Goal: Transaction & Acquisition: Purchase product/service

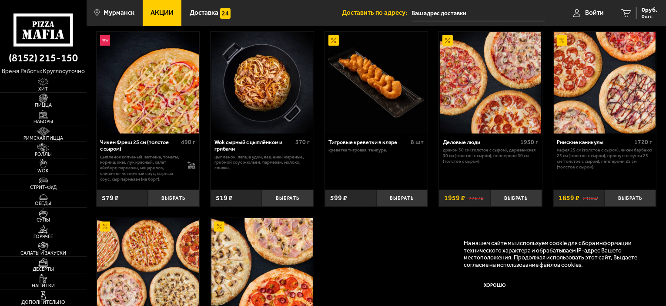
scroll to position [391, 0]
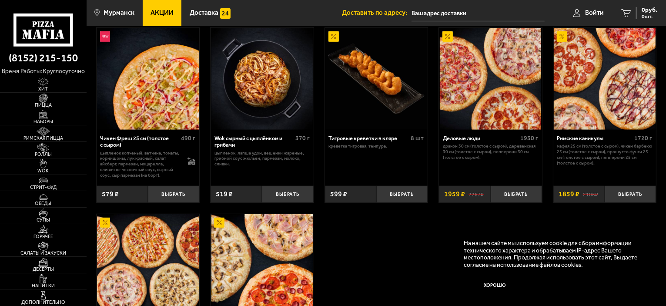
click at [34, 99] on img at bounding box center [43, 97] width 27 height 9
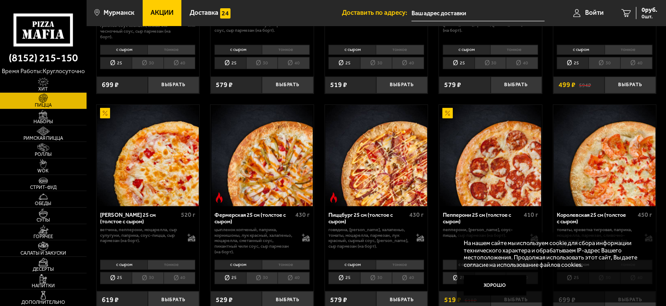
scroll to position [478, 0]
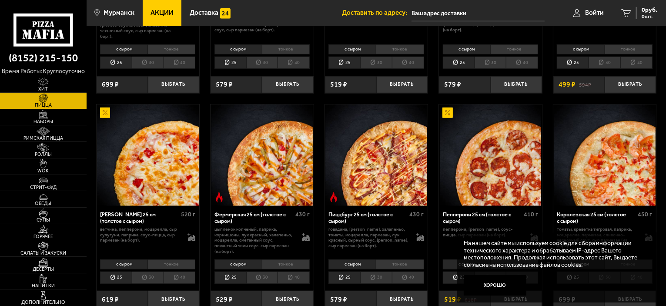
click at [177, 53] on li "тонкое" at bounding box center [171, 49] width 48 height 10
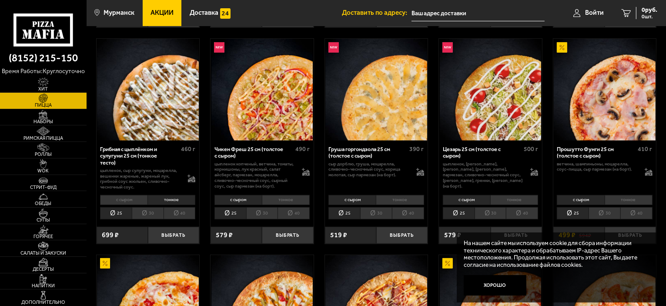
scroll to position [304, 0]
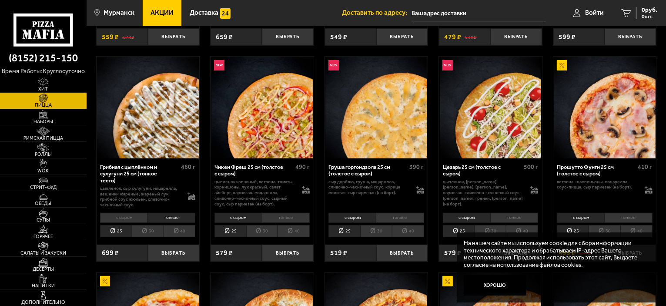
click at [127, 216] on li "с сыром" at bounding box center [123, 218] width 47 height 10
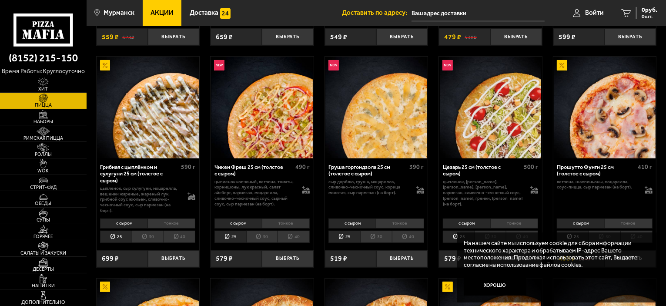
click at [158, 234] on li "30" at bounding box center [148, 236] width 32 height 12
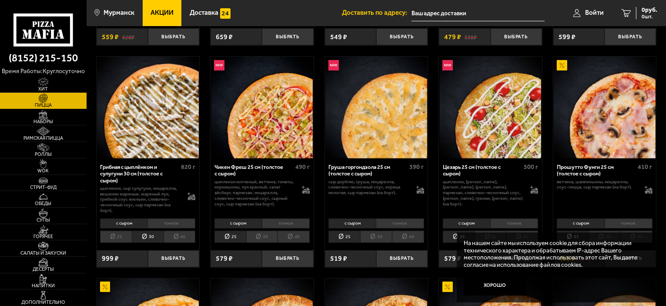
click at [167, 222] on li "тонкое" at bounding box center [171, 223] width 48 height 10
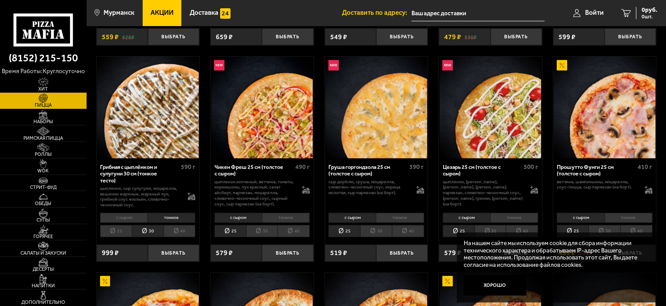
click at [125, 217] on li "с сыром" at bounding box center [123, 218] width 47 height 10
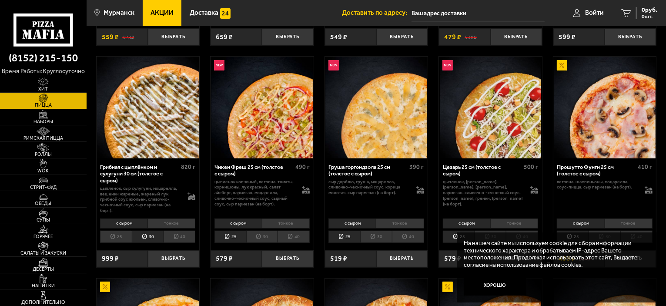
click at [155, 222] on li "тонкое" at bounding box center [171, 223] width 48 height 10
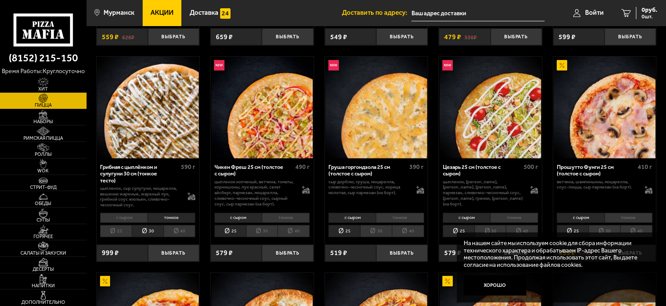
click at [117, 229] on li "25" at bounding box center [116, 231] width 32 height 12
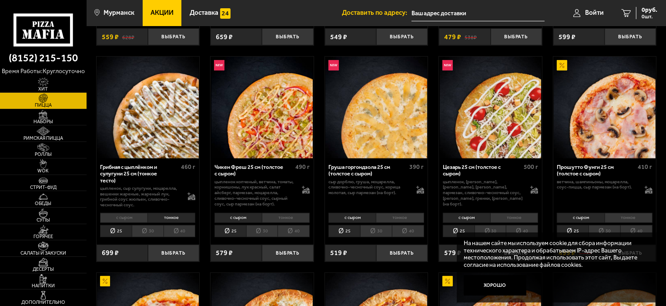
click at [158, 222] on li "тонкое" at bounding box center [171, 218] width 48 height 10
click at [162, 219] on li "тонкое" at bounding box center [171, 218] width 48 height 10
click at [131, 218] on li "с сыром" at bounding box center [123, 218] width 47 height 10
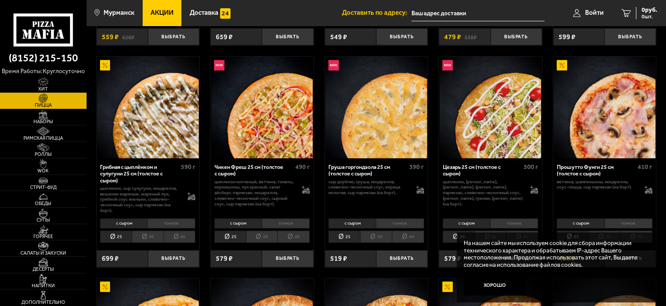
click at [164, 218] on div "с сыром тонкое 25 30 40 Топпинги" at bounding box center [148, 230] width 103 height 29
click at [164, 222] on li "тонкое" at bounding box center [171, 223] width 48 height 10
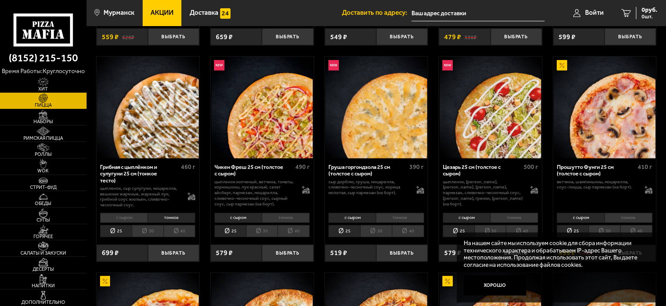
click at [150, 230] on li "30" at bounding box center [148, 231] width 32 height 12
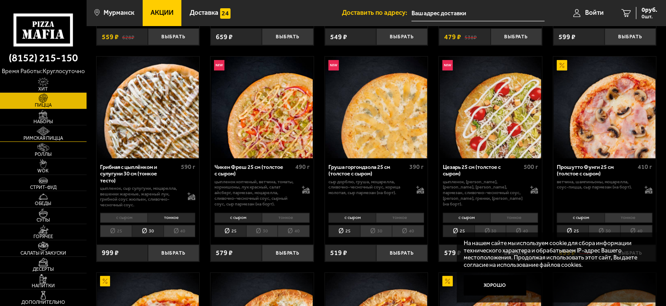
click at [61, 134] on link "Римская пицца" at bounding box center [43, 133] width 87 height 16
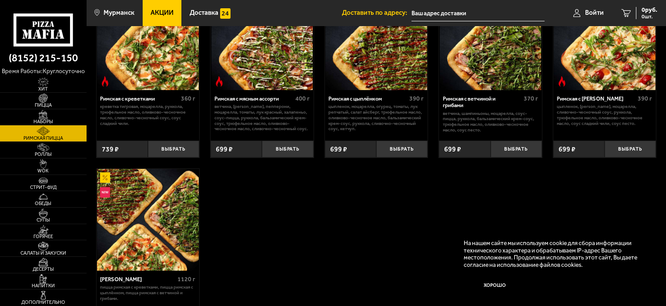
scroll to position [87, 0]
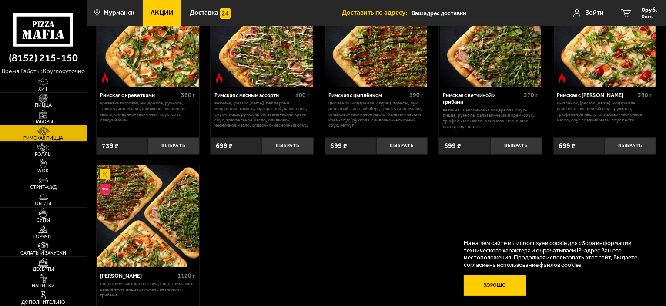
click at [487, 283] on button "Хорошо" at bounding box center [495, 285] width 63 height 21
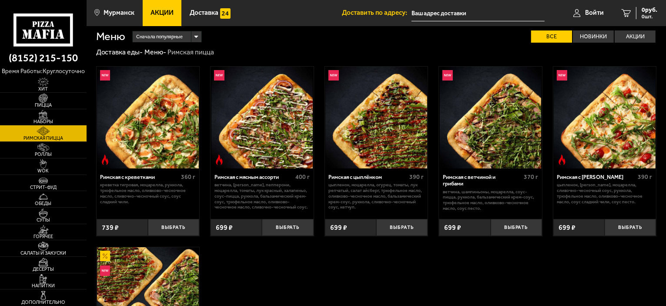
scroll to position [0, 0]
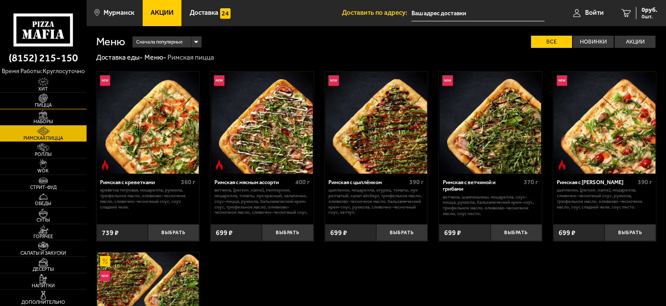
click at [51, 103] on span "Пицца" at bounding box center [43, 105] width 87 height 5
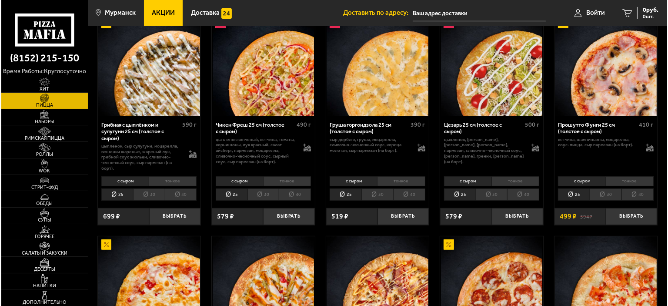
scroll to position [348, 0]
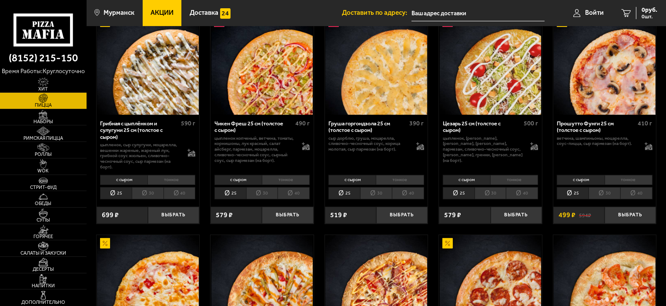
click at [614, 177] on li "тонкое" at bounding box center [628, 180] width 48 height 10
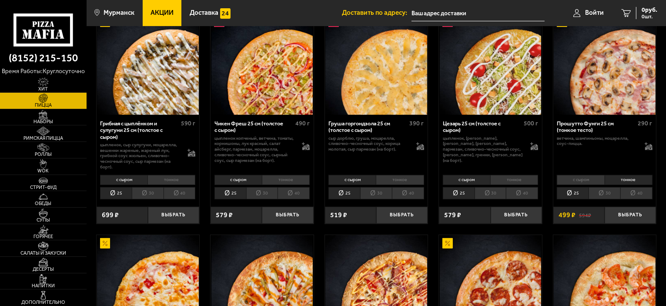
click at [589, 181] on li "с сыром" at bounding box center [580, 180] width 47 height 10
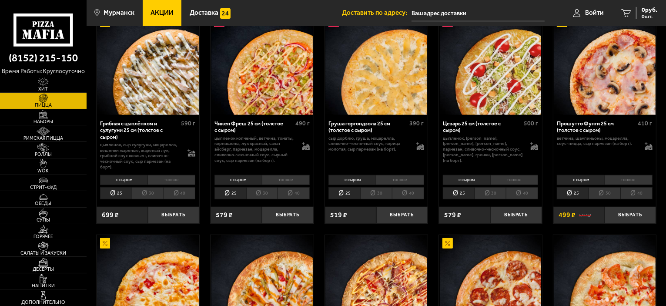
click at [624, 180] on li "тонкое" at bounding box center [628, 180] width 48 height 10
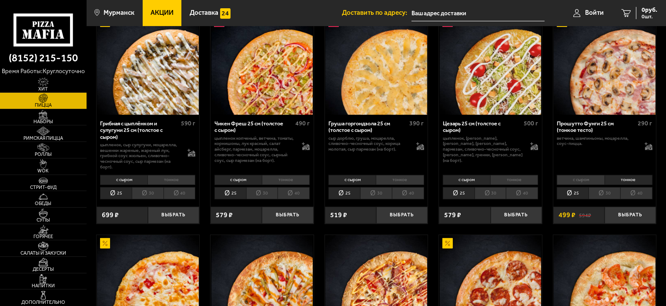
click at [602, 193] on li "30" at bounding box center [604, 193] width 32 height 12
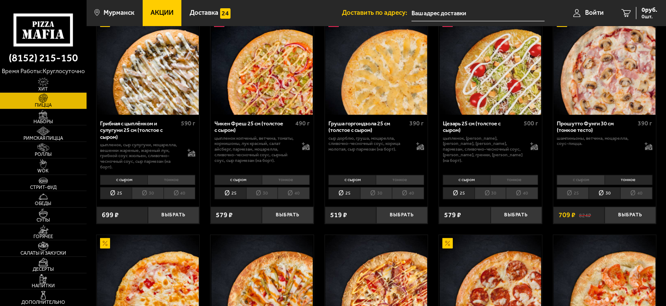
click at [583, 181] on li "с сыром" at bounding box center [580, 180] width 47 height 10
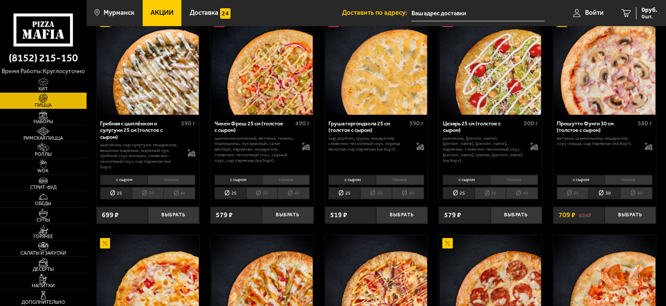
click at [621, 180] on li "тонкое" at bounding box center [628, 180] width 48 height 10
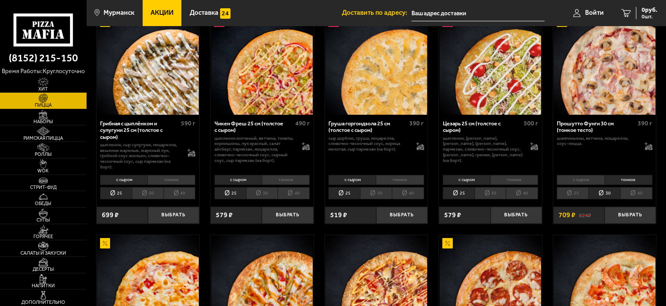
click at [504, 180] on li "тонкое" at bounding box center [514, 180] width 48 height 10
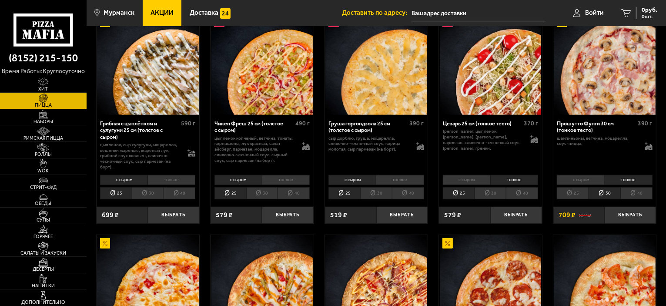
click at [494, 195] on li "30" at bounding box center [490, 193] width 32 height 12
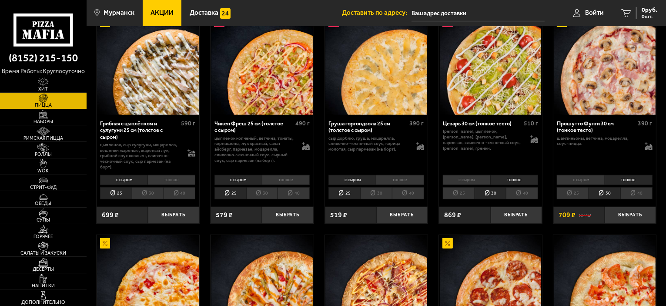
click at [577, 177] on li "с сыром" at bounding box center [580, 180] width 47 height 10
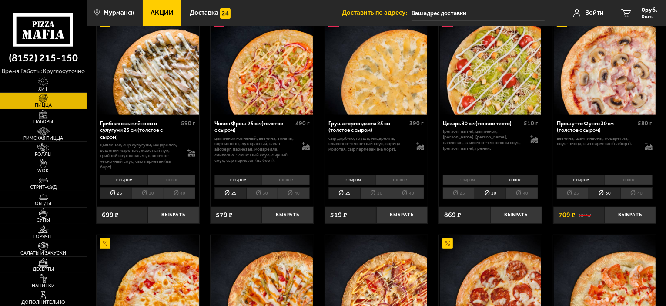
click at [617, 179] on li "тонкое" at bounding box center [628, 180] width 48 height 10
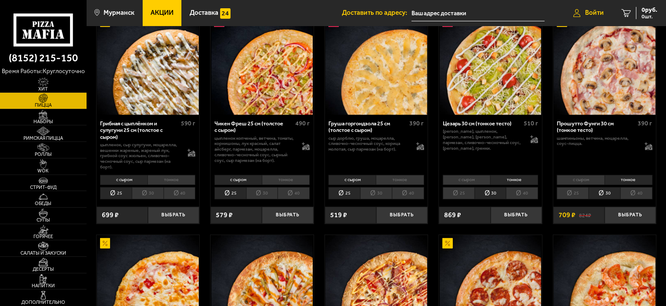
click at [586, 19] on link "Войти" at bounding box center [588, 13] width 48 height 26
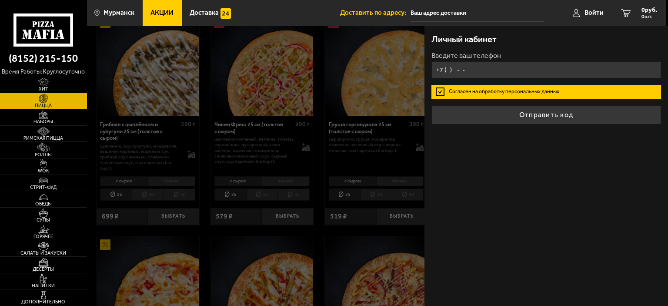
click at [518, 73] on input "+7 ( ) - -" at bounding box center [546, 69] width 230 height 17
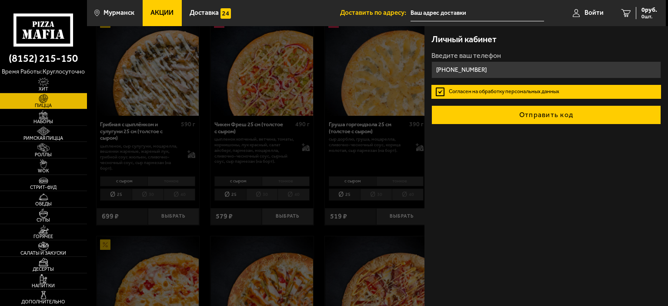
type input "+7 (960) 028-82-73"
click at [518, 114] on button "Отправить код" at bounding box center [546, 114] width 230 height 19
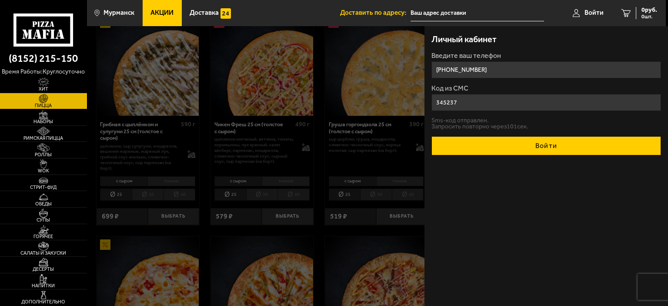
type input "345237"
click at [529, 146] on button "Войти" at bounding box center [546, 145] width 230 height 19
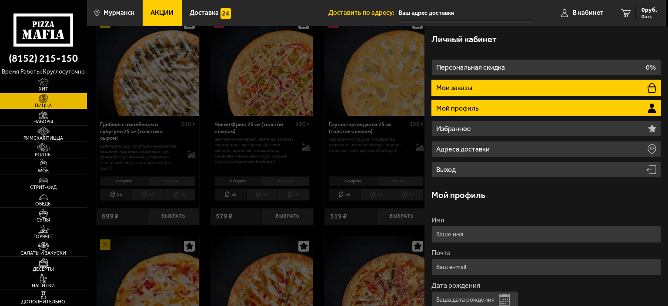
click at [506, 90] on li "Мои заказы" at bounding box center [546, 88] width 230 height 16
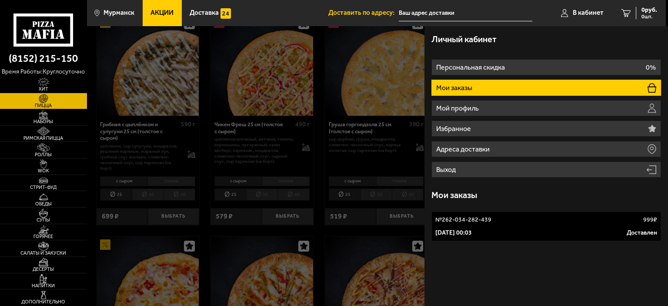
click at [508, 226] on link "№ 262-034-282-439 999 ₽ 25 марта 2024 г. 00:03 Доставлен" at bounding box center [546, 226] width 230 height 30
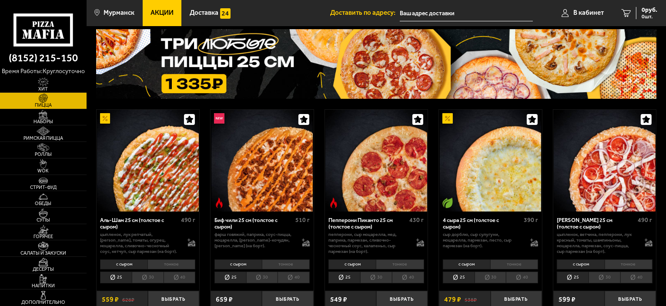
scroll to position [43, 0]
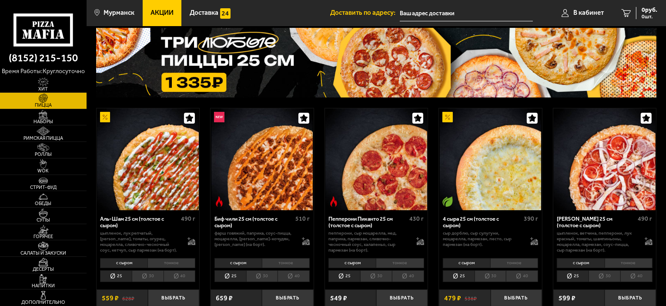
click at [251, 67] on img at bounding box center [376, 63] width 561 height 70
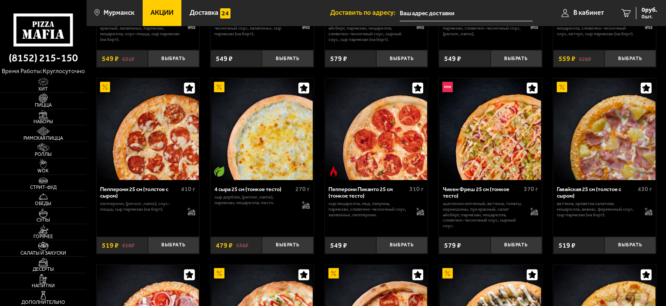
scroll to position [468, 0]
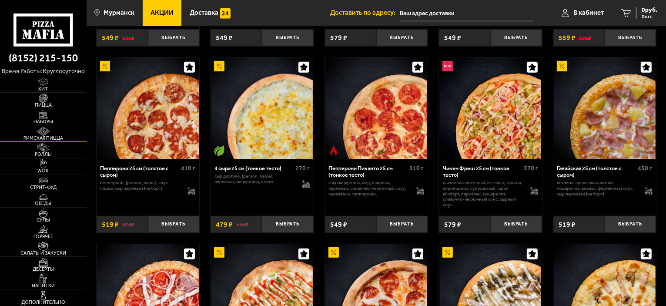
click at [53, 130] on img at bounding box center [43, 131] width 27 height 9
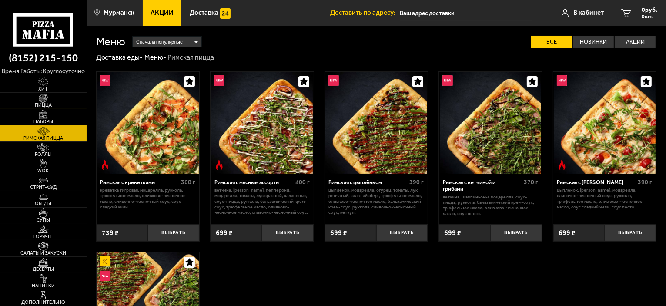
click at [59, 100] on link "Пицца" at bounding box center [43, 101] width 87 height 16
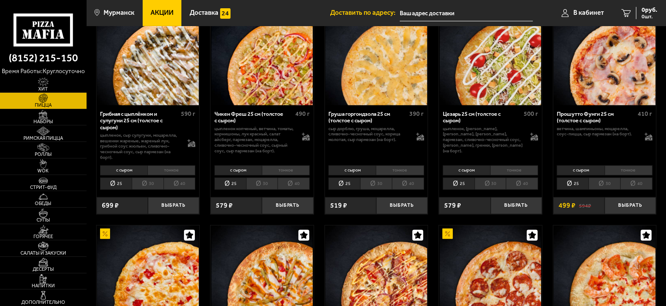
scroll to position [391, 0]
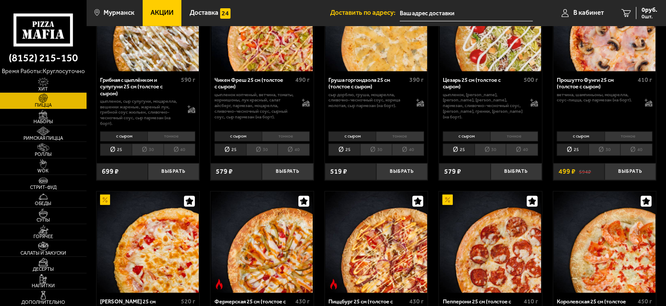
click at [621, 138] on li "тонкое" at bounding box center [628, 136] width 48 height 10
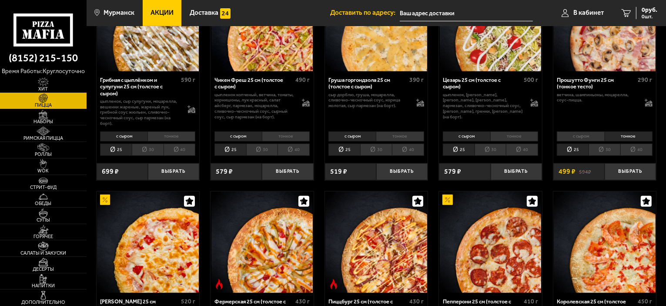
click at [588, 137] on li "с сыром" at bounding box center [580, 136] width 47 height 10
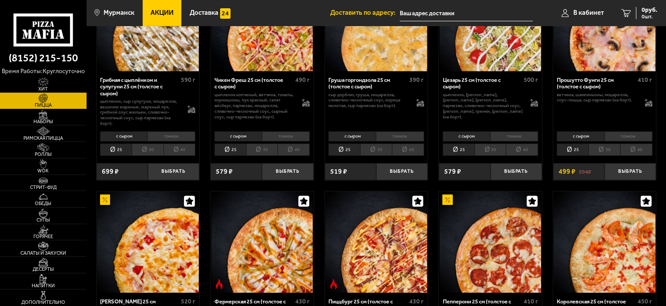
click at [627, 138] on li "тонкое" at bounding box center [628, 136] width 48 height 10
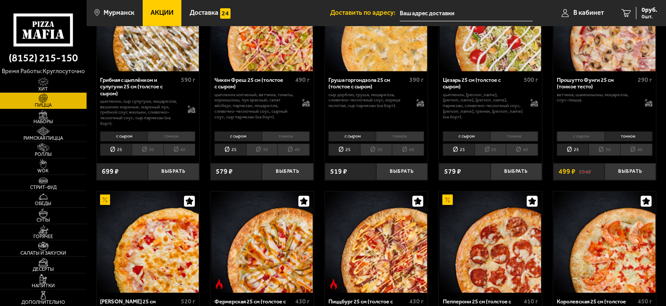
click at [589, 136] on li "с сыром" at bounding box center [580, 136] width 47 height 10
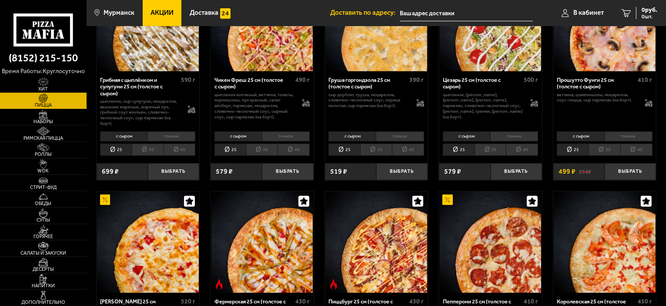
click at [618, 135] on li "тонкое" at bounding box center [628, 136] width 48 height 10
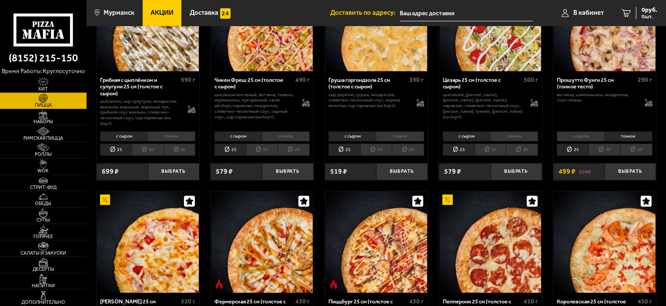
click at [576, 103] on p "ветчина, шампиньоны, моцарелла, соус-пицца." at bounding box center [597, 97] width 80 height 11
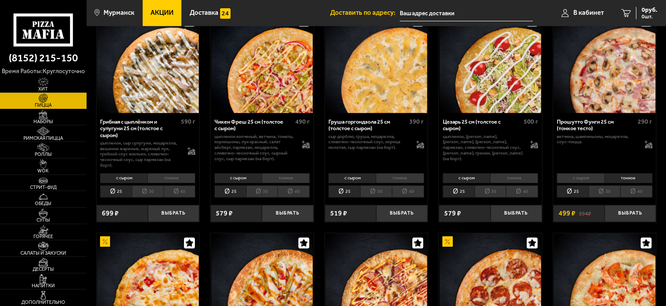
scroll to position [348, 0]
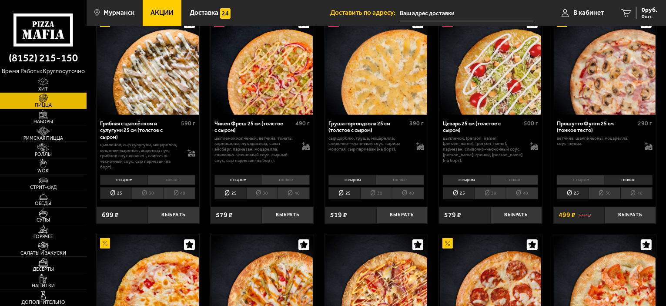
click at [607, 99] on img at bounding box center [605, 64] width 102 height 102
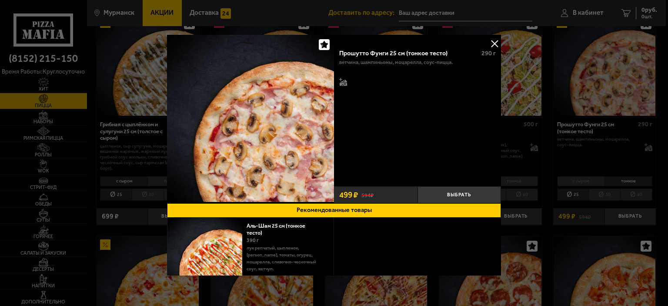
click at [584, 105] on div at bounding box center [334, 153] width 668 height 306
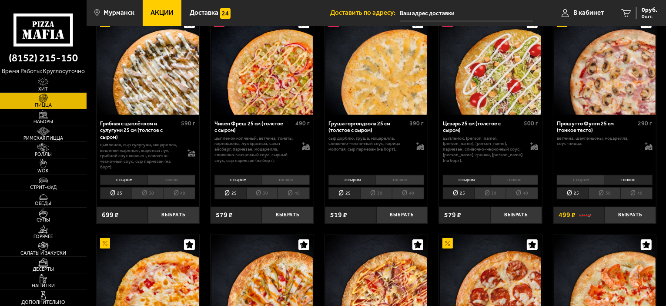
click at [618, 178] on li "тонкое" at bounding box center [628, 180] width 48 height 10
click at [606, 189] on li "30" at bounding box center [604, 193] width 32 height 12
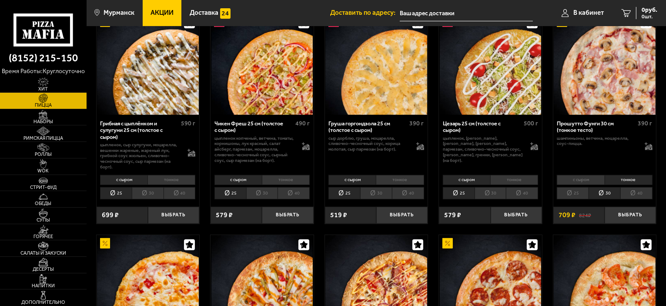
click at [596, 75] on img at bounding box center [605, 64] width 102 height 102
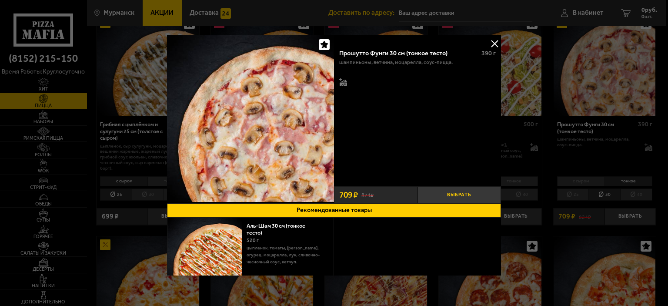
click at [478, 196] on button "Выбрать" at bounding box center [458, 194] width 83 height 17
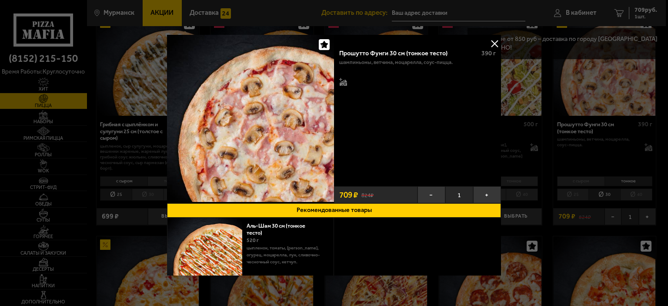
click at [529, 154] on div at bounding box center [334, 153] width 668 height 306
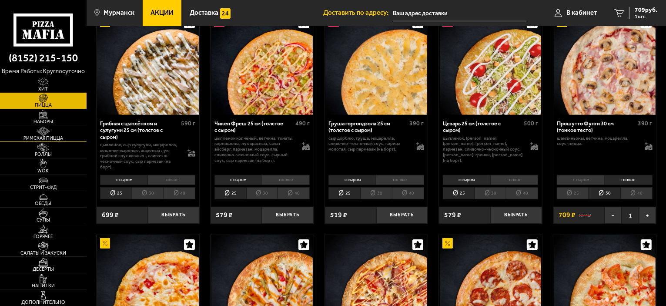
click at [59, 137] on span "Римская пицца" at bounding box center [43, 138] width 87 height 5
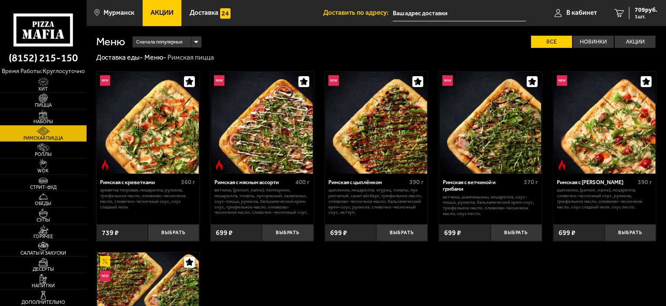
click at [256, 145] on img at bounding box center [262, 123] width 102 height 102
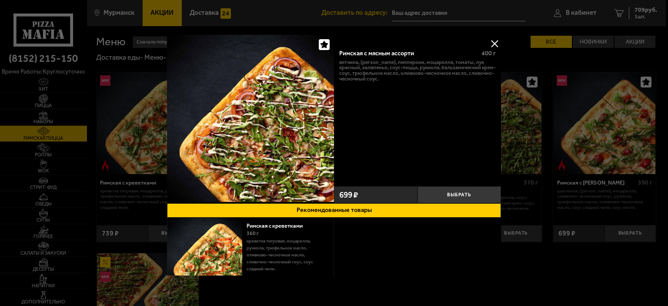
click at [597, 198] on div at bounding box center [334, 153] width 668 height 306
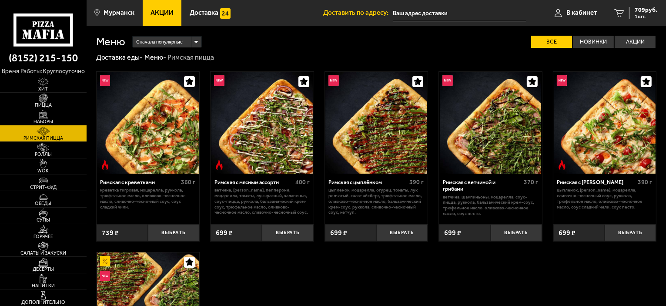
click at [393, 140] on img at bounding box center [376, 123] width 102 height 102
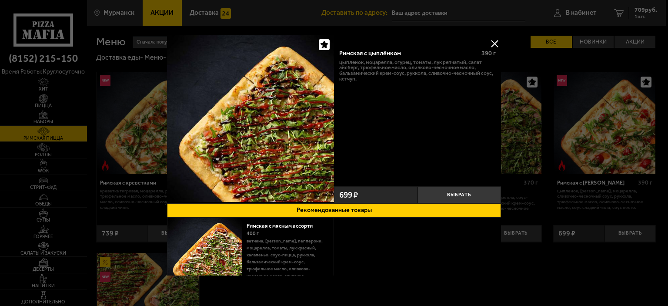
click at [550, 130] on div at bounding box center [334, 153] width 668 height 306
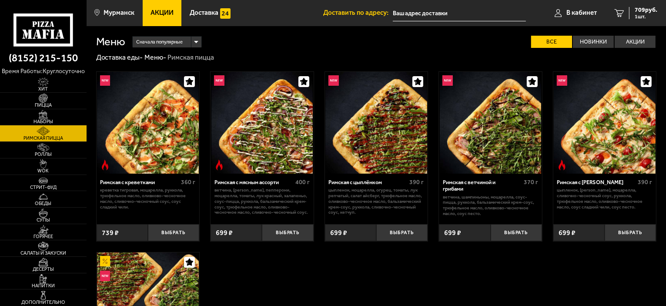
click at [271, 142] on img at bounding box center [262, 123] width 102 height 102
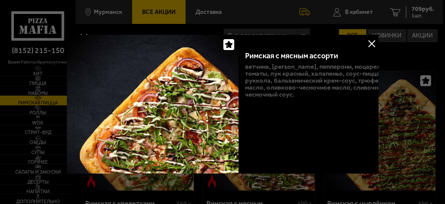
click at [390, 57] on div at bounding box center [222, 102] width 445 height 204
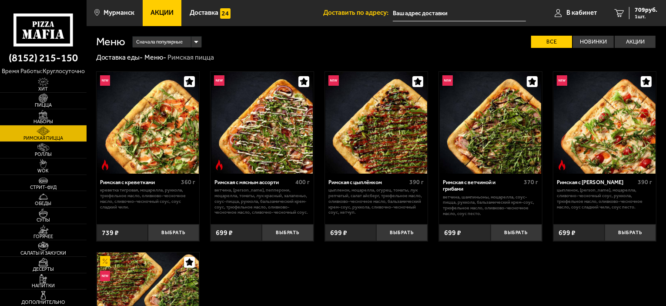
click at [391, 132] on img at bounding box center [376, 123] width 102 height 102
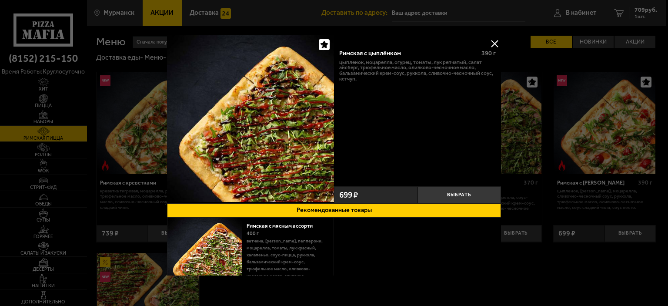
click at [532, 128] on div at bounding box center [334, 153] width 668 height 306
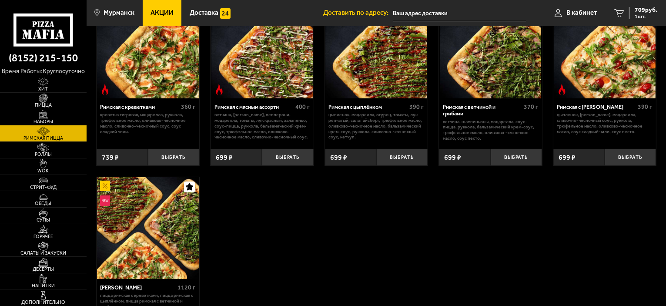
scroll to position [87, 0]
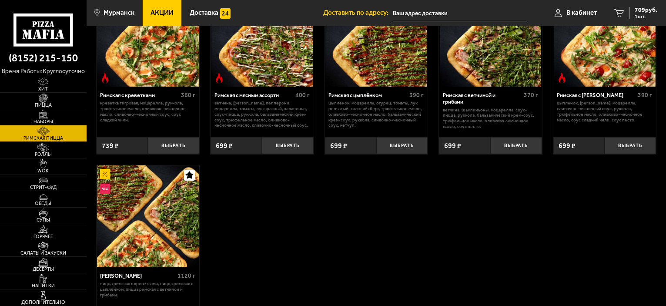
click at [216, 79] on img at bounding box center [219, 78] width 10 height 10
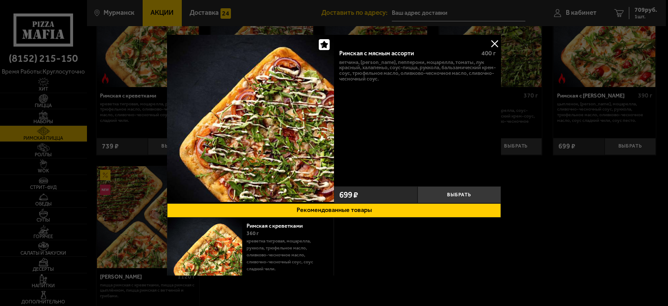
click at [520, 107] on div at bounding box center [334, 153] width 668 height 306
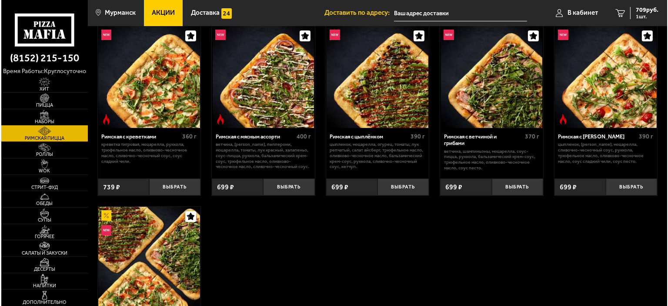
scroll to position [43, 0]
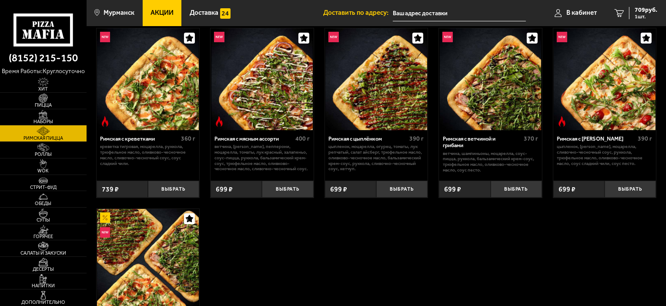
click at [354, 137] on div "Римская с цыплёнком" at bounding box center [367, 138] width 79 height 7
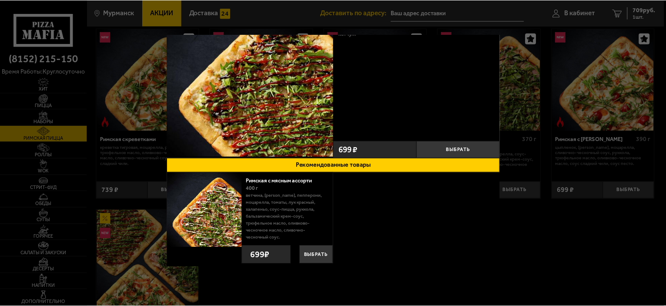
scroll to position [45, 0]
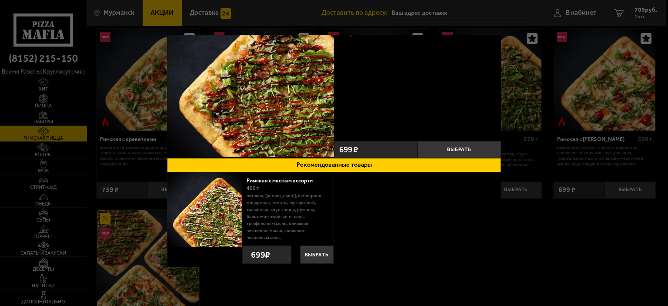
click at [558, 219] on div at bounding box center [334, 153] width 668 height 306
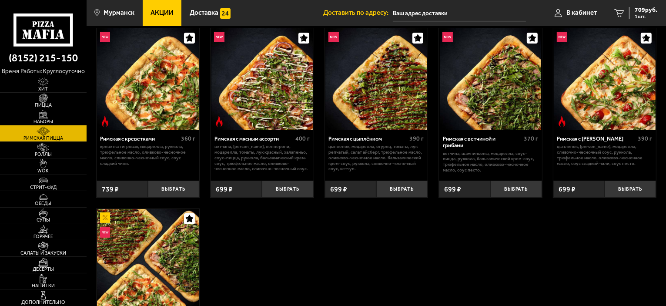
click at [485, 100] on img at bounding box center [491, 79] width 102 height 102
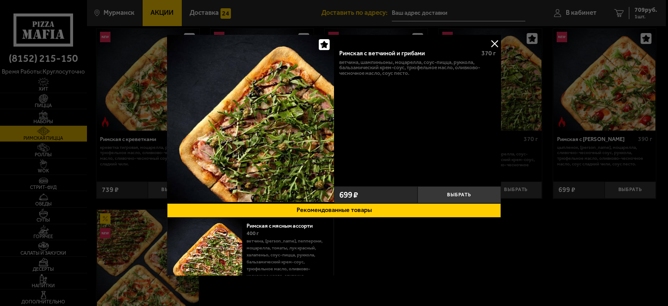
click at [532, 95] on div at bounding box center [334, 153] width 668 height 306
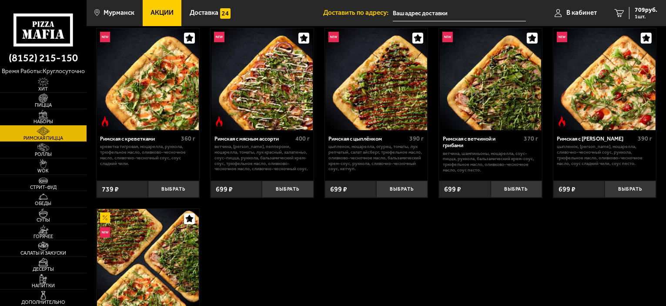
click at [396, 99] on img at bounding box center [376, 79] width 102 height 102
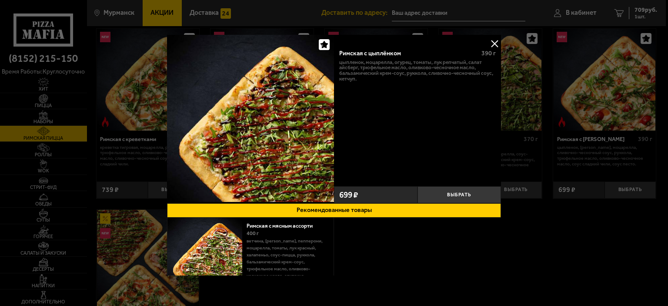
click at [557, 99] on div at bounding box center [334, 153] width 668 height 306
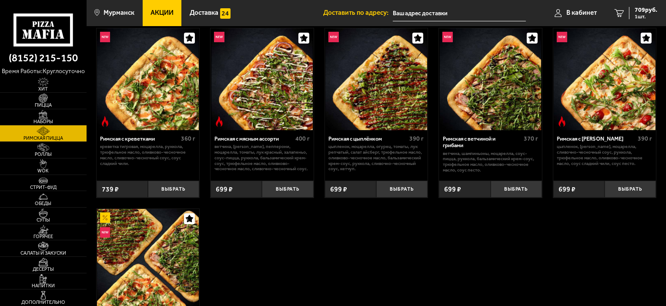
click at [260, 147] on p "ветчина, [PERSON_NAME], пепперони, моцарелла, томаты, лук красный, халапеньо, с…" at bounding box center [261, 158] width 95 height 28
click at [119, 147] on p "креветка тигровая, моцарелла, руккола, трюфельное масло, оливково-чесночное мас…" at bounding box center [147, 155] width 95 height 22
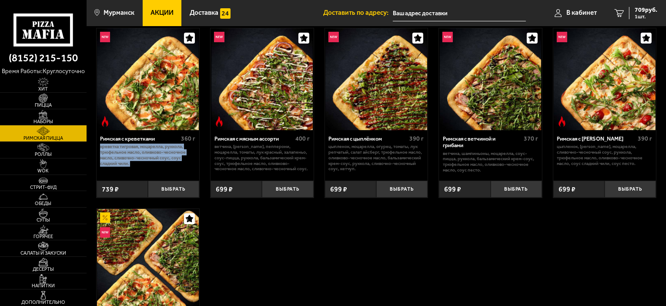
click at [119, 147] on p "креветка тигровая, моцарелла, руккола, трюфельное масло, оливково-чесночное мас…" at bounding box center [147, 155] width 95 height 22
click at [129, 150] on p "креветка тигровая, моцарелла, руккола, трюфельное масло, оливково-чесночное мас…" at bounding box center [147, 155] width 95 height 22
click at [51, 120] on span "Наборы" at bounding box center [43, 121] width 87 height 5
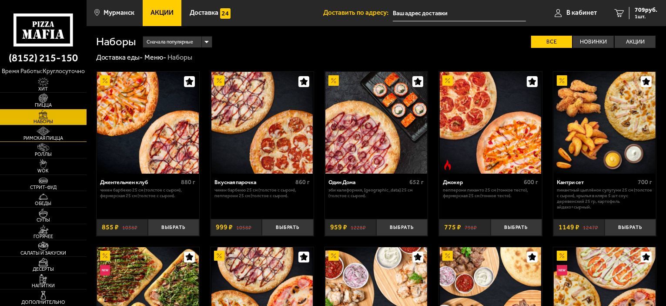
click at [50, 136] on span "Римская пицца" at bounding box center [43, 138] width 87 height 5
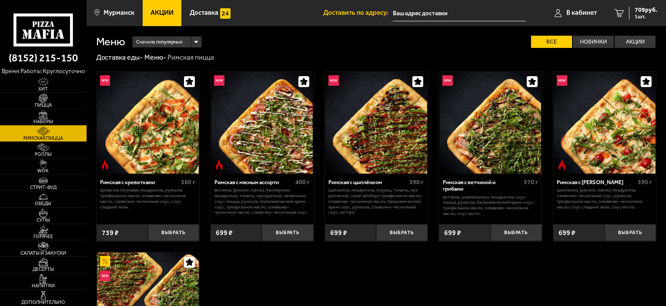
click at [640, 305] on div "Римская с креветками 360 г креветка тигровая, моцарелла, руккола, трюфельное ма…" at bounding box center [376, 244] width 579 height 364
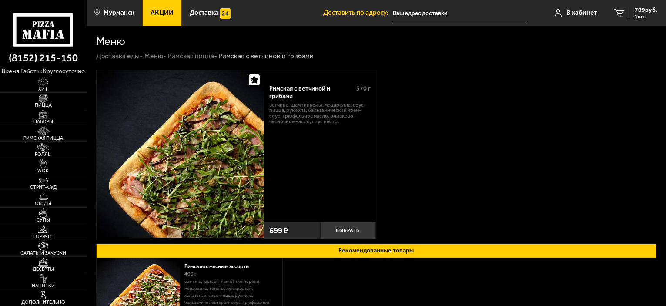
click at [412, 85] on div "Римская с ветчиной и грибами 370 г ветчина, шампиньоны, моцарелла, соус-пицца, …" at bounding box center [376, 155] width 561 height 170
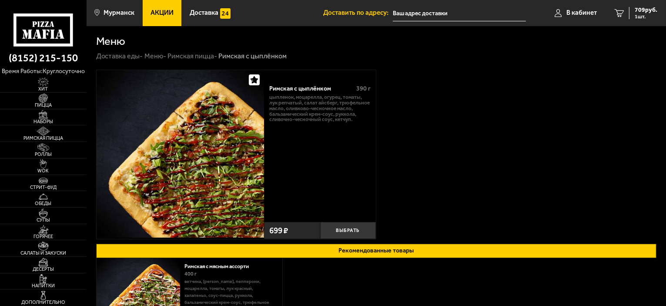
click at [230, 151] on img at bounding box center [180, 153] width 167 height 167
